Goal: Error: Check status

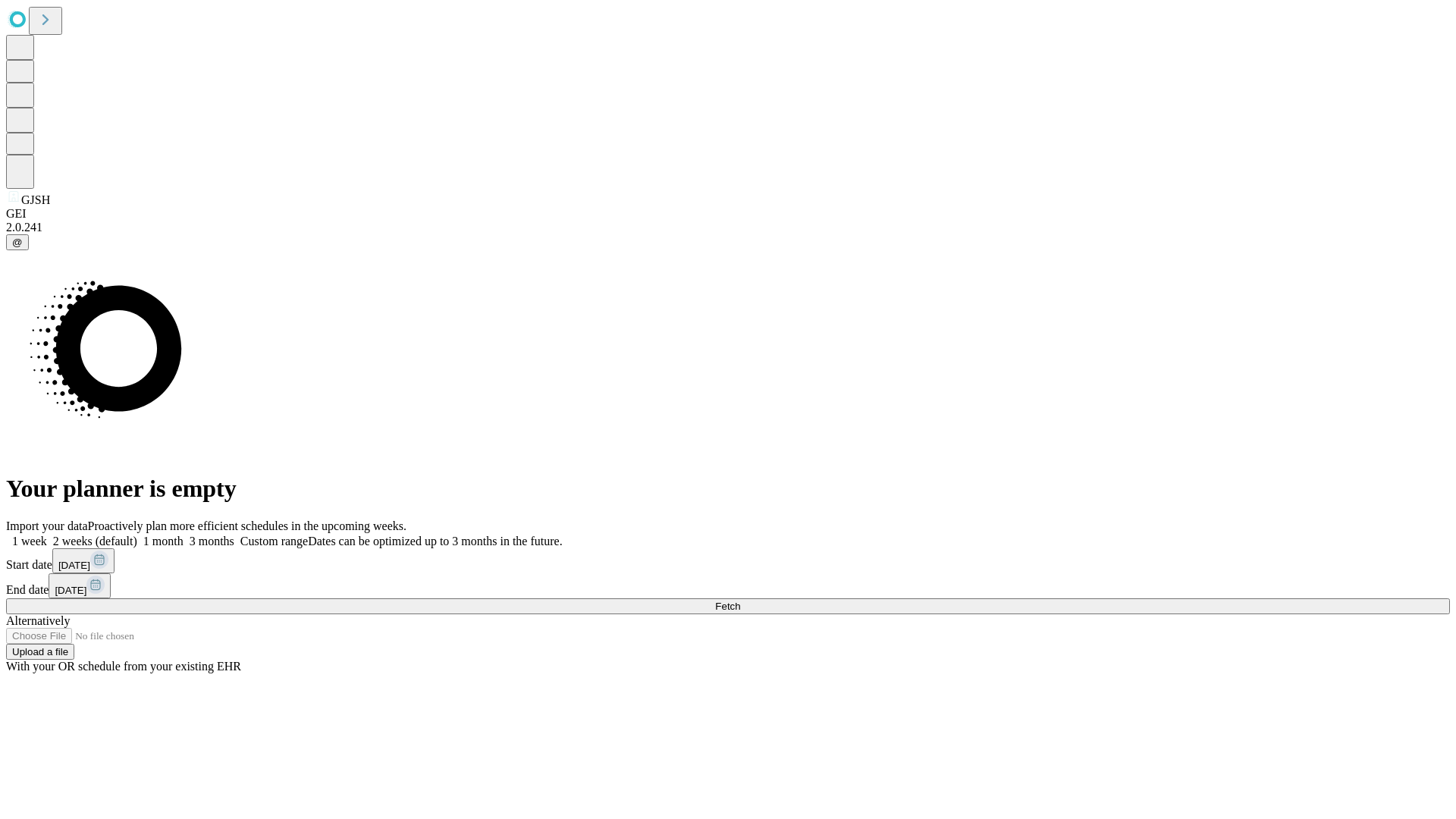
click at [741, 600] on span "Fetch" at bounding box center [728, 606] width 25 height 11
